Goal: Transaction & Acquisition: Subscribe to service/newsletter

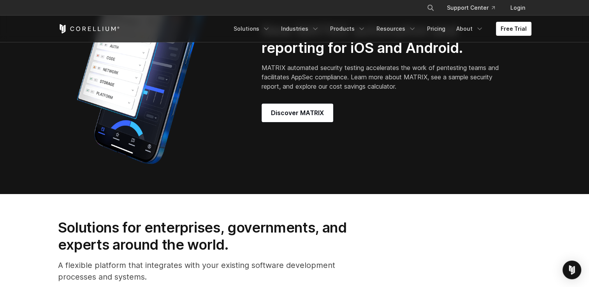
scroll to position [662, 0]
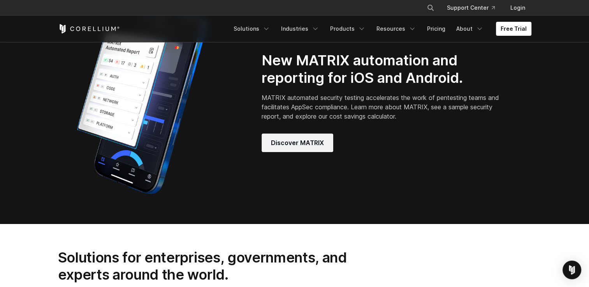
click at [307, 148] on span "Discover MATRIX" at bounding box center [297, 142] width 53 height 9
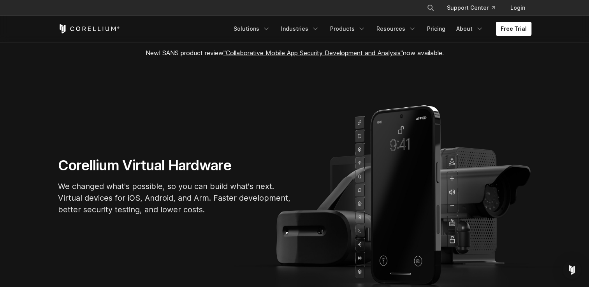
click at [512, 28] on link "Free Trial" at bounding box center [513, 29] width 35 height 14
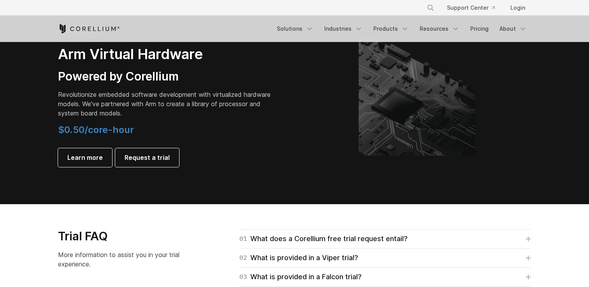
scroll to position [896, 0]
